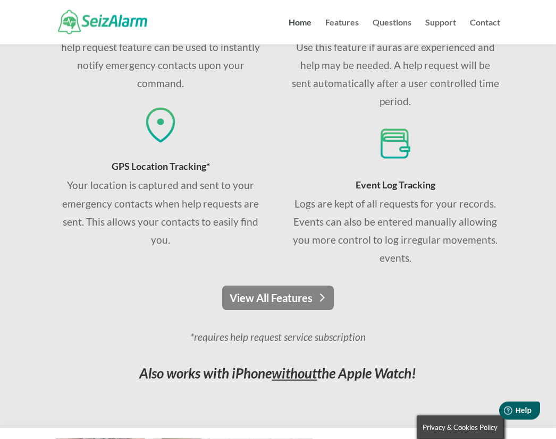
scroll to position [722, 0]
click at [250, 300] on link "View All Features" at bounding box center [278, 298] width 112 height 24
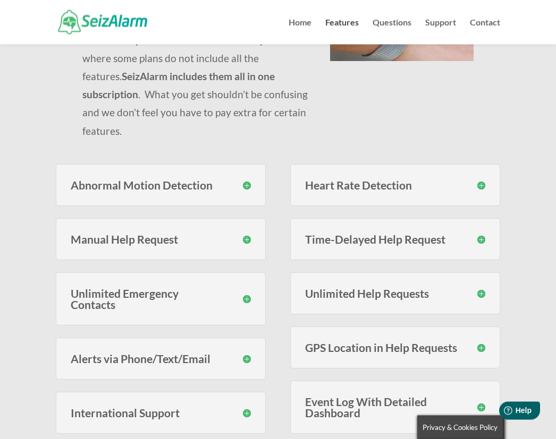
scroll to position [188, 0]
click at [29, 398] on div "Features Help Request Service The SeizAlarm help request service subscription I…" at bounding box center [278, 241] width 556 height 768
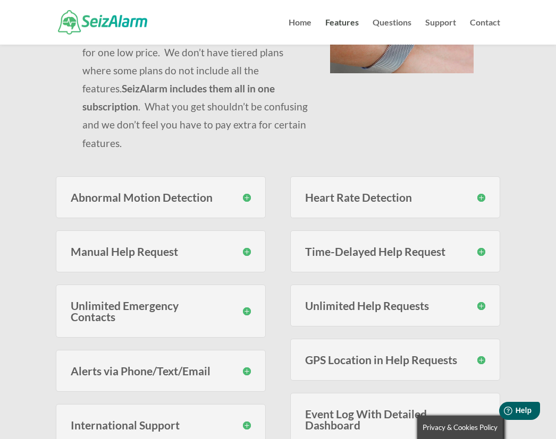
scroll to position [148, 0]
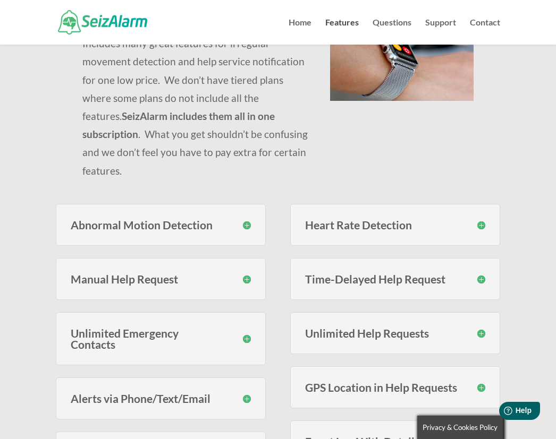
click at [135, 216] on div "Abnormal Motion Detection SeizAlarm monitors for erratic motion using proprieta…" at bounding box center [161, 225] width 210 height 42
click at [240, 219] on h3 "Abnormal Motion Detection" at bounding box center [161, 224] width 180 height 11
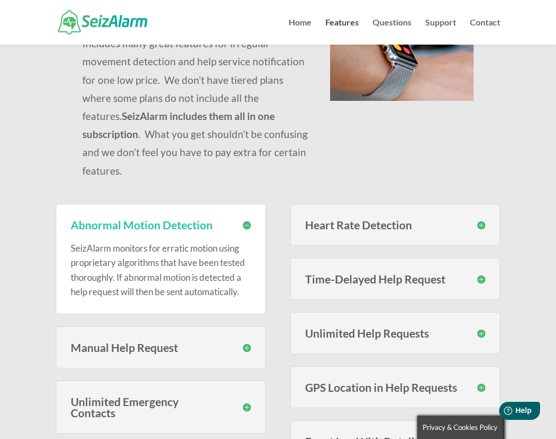
click at [237, 342] on h3 "Manual Help Request" at bounding box center [161, 347] width 180 height 11
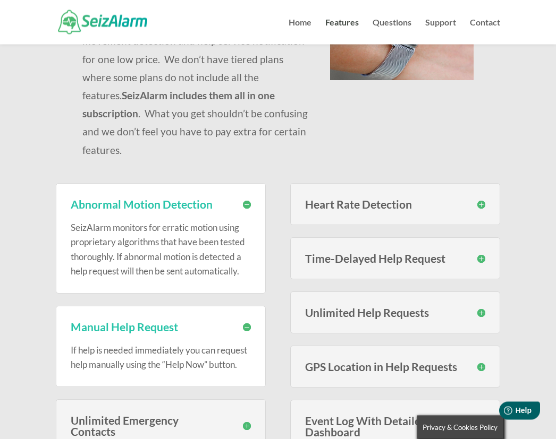
scroll to position [168, 0]
click at [239, 415] on h3 "Unlimited Emergency Contacts" at bounding box center [161, 426] width 180 height 22
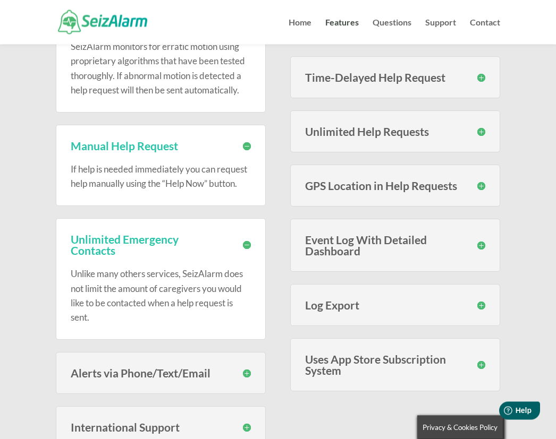
scroll to position [351, 0]
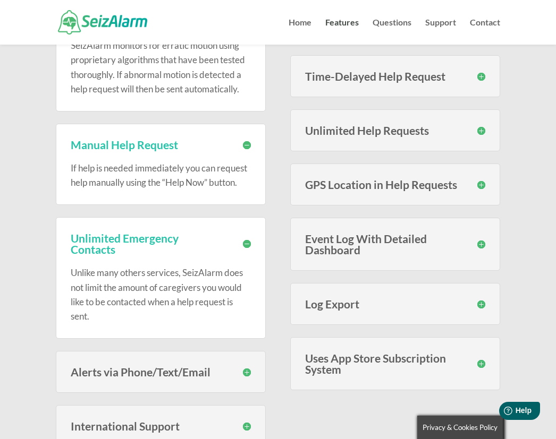
click at [237, 367] on h3 "Alerts via Phone/Text/Email" at bounding box center [161, 372] width 180 height 11
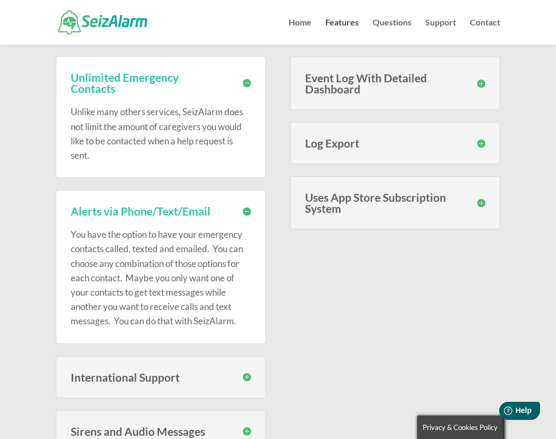
scroll to position [540, 0]
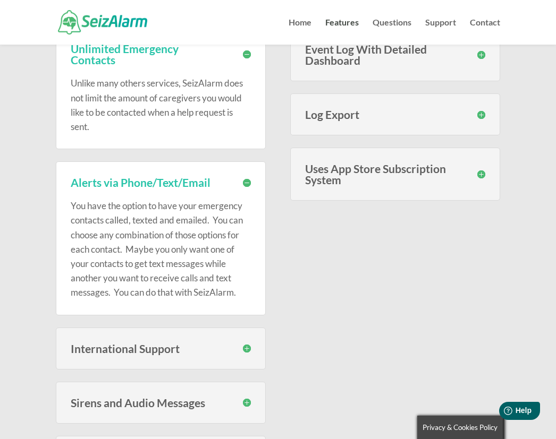
click at [237, 391] on div "Sirens and Audio Messages During an event you can optionally choose to have a s…" at bounding box center [161, 403] width 210 height 42
click at [238, 397] on h3 "Sirens and Audio Messages" at bounding box center [161, 402] width 180 height 11
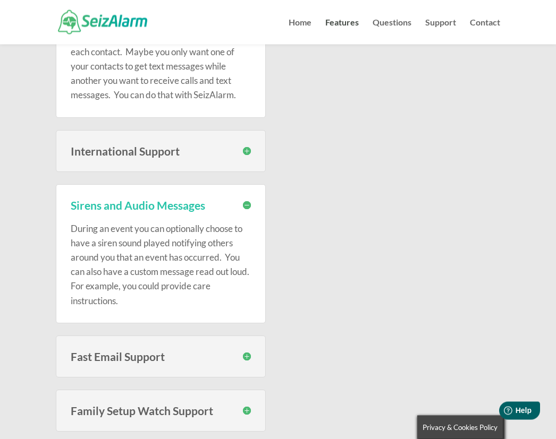
scroll to position [749, 0]
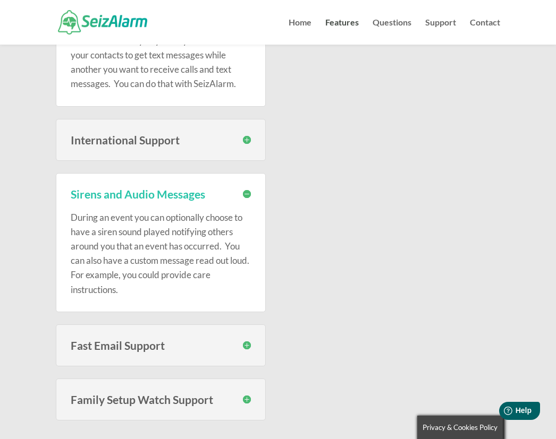
click at [239, 394] on h3 "Family Setup Watch Support" at bounding box center [161, 399] width 180 height 11
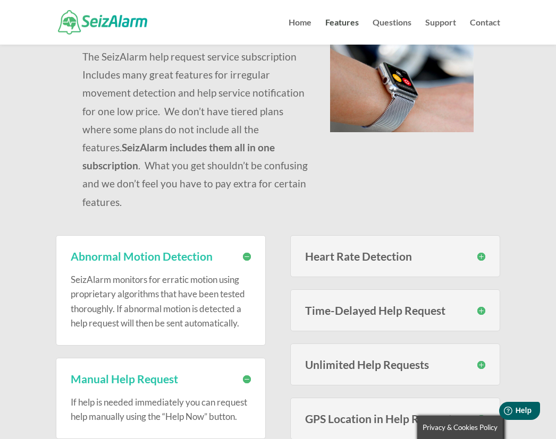
scroll to position [116, 0]
click at [478, 251] on h3 "Heart Rate Detection" at bounding box center [395, 256] width 180 height 11
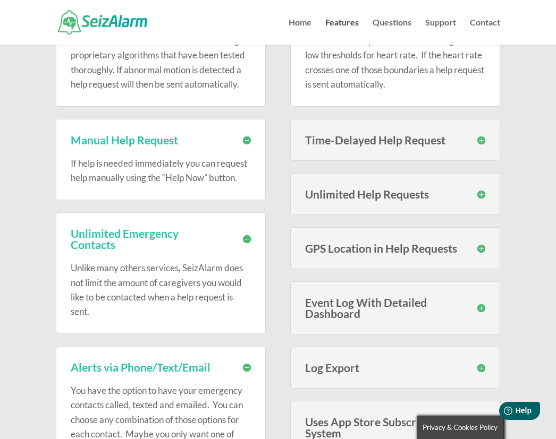
scroll to position [359, 0]
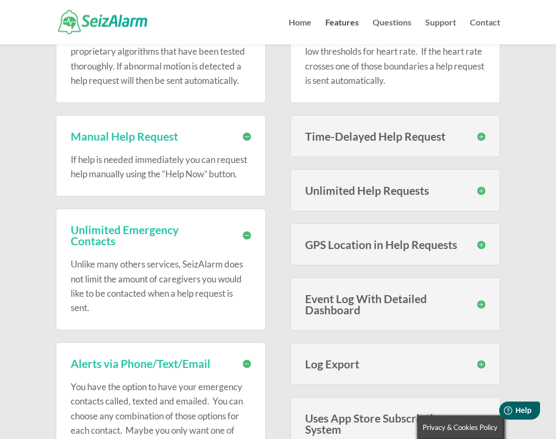
click at [324, 413] on h3 "Uses App Store Subscription System" at bounding box center [395, 424] width 180 height 22
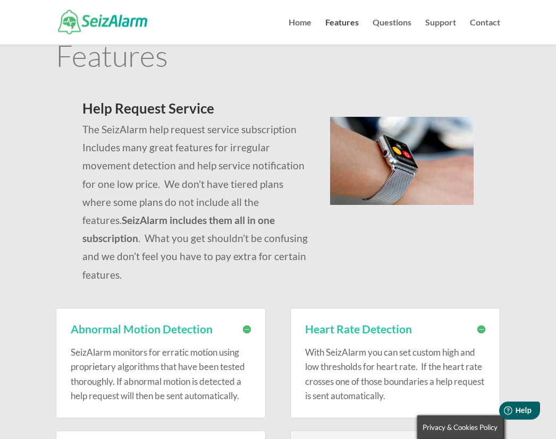
scroll to position [0, 0]
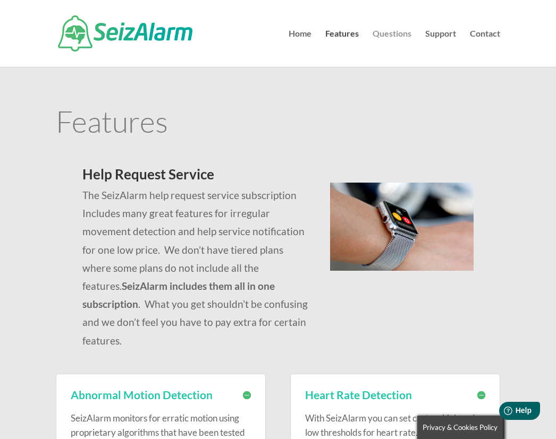
click at [390, 44] on link "Questions" at bounding box center [391, 48] width 39 height 37
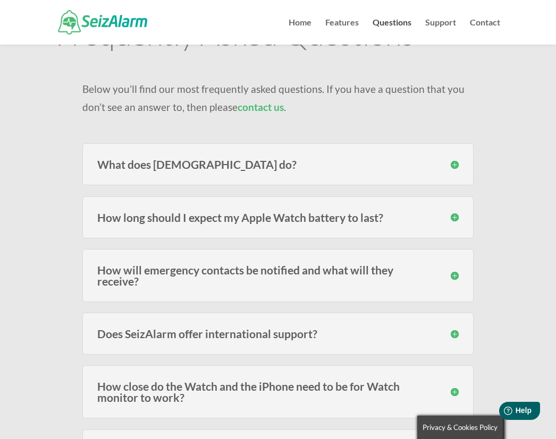
scroll to position [64, 0]
click at [110, 270] on h3 "How will emergency contacts be notified and what will they receive?" at bounding box center [278, 276] width 362 height 22
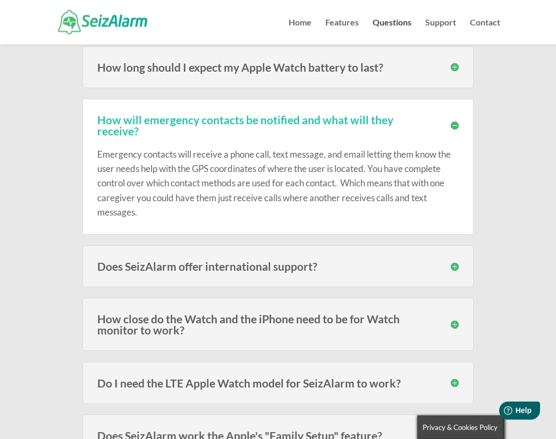
scroll to position [215, 0]
click at [107, 326] on h3 "How close do the Watch and the iPhone need to be for Watch monitor to work?" at bounding box center [278, 324] width 362 height 22
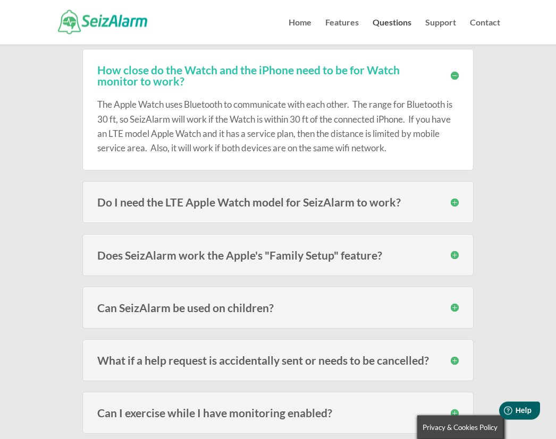
scroll to position [464, 0]
click at [86, 364] on div "What if a help request is accidentally sent or needs to be cancelled? Once a he…" at bounding box center [277, 360] width 391 height 42
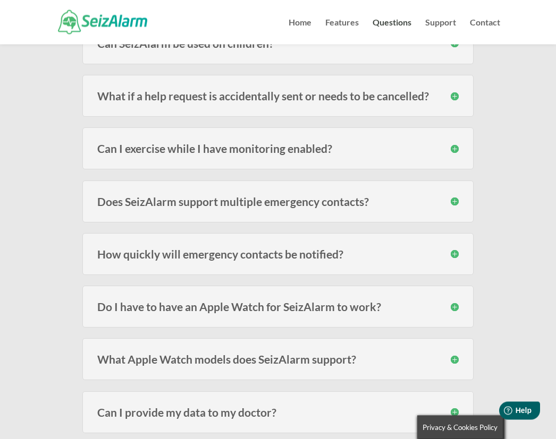
scroll to position [756, 0]
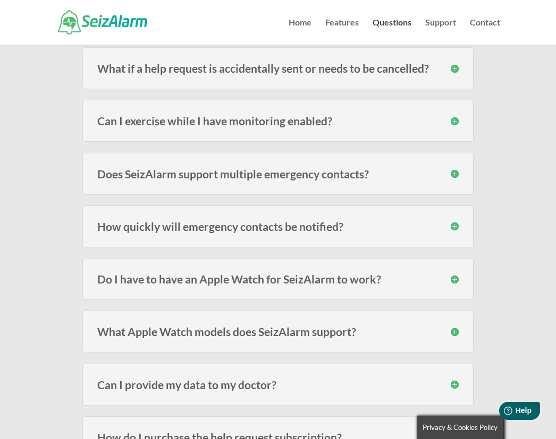
click at [122, 276] on h3 "Do I have to have an Apple Watch for SeizAlarm to work?" at bounding box center [278, 279] width 362 height 11
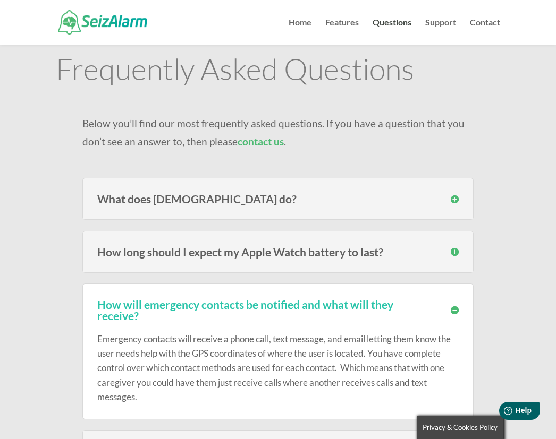
scroll to position [0, 0]
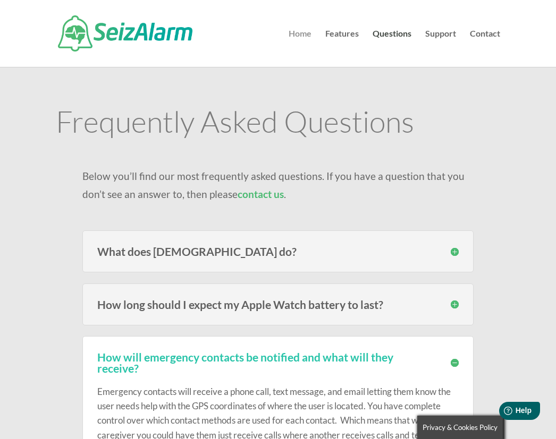
click at [291, 32] on link "Home" at bounding box center [299, 48] width 23 height 37
